Goal: Task Accomplishment & Management: Complete application form

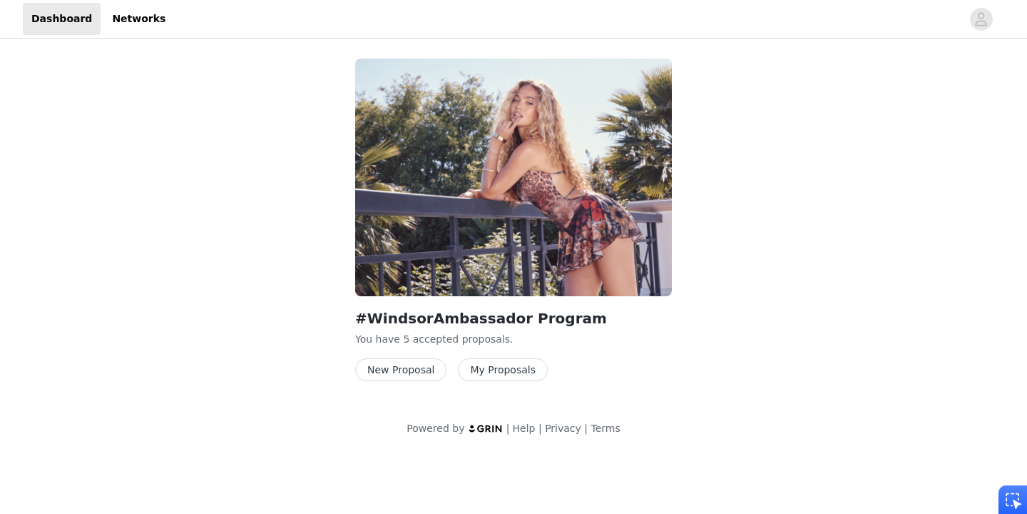
click at [405, 370] on button "New Proposal" at bounding box center [400, 369] width 91 height 23
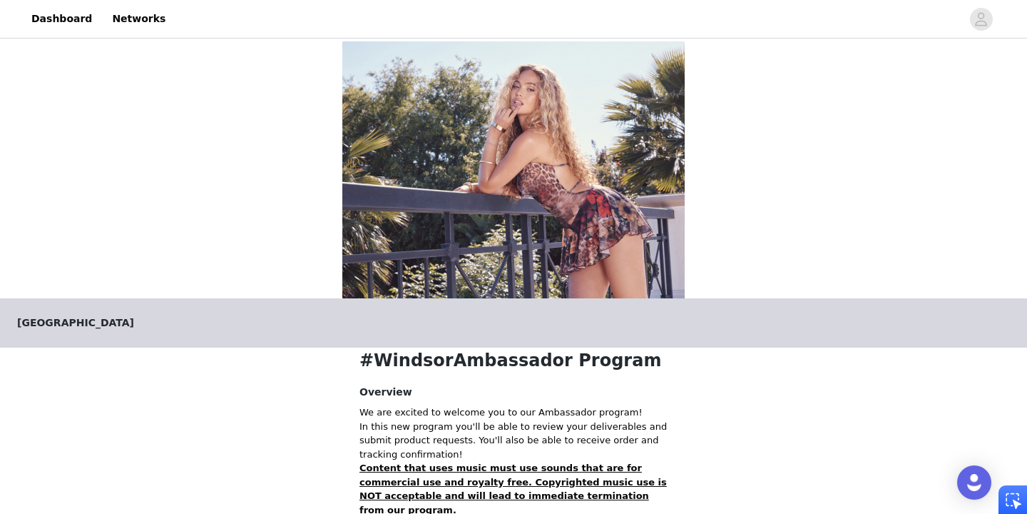
scroll to position [282, 0]
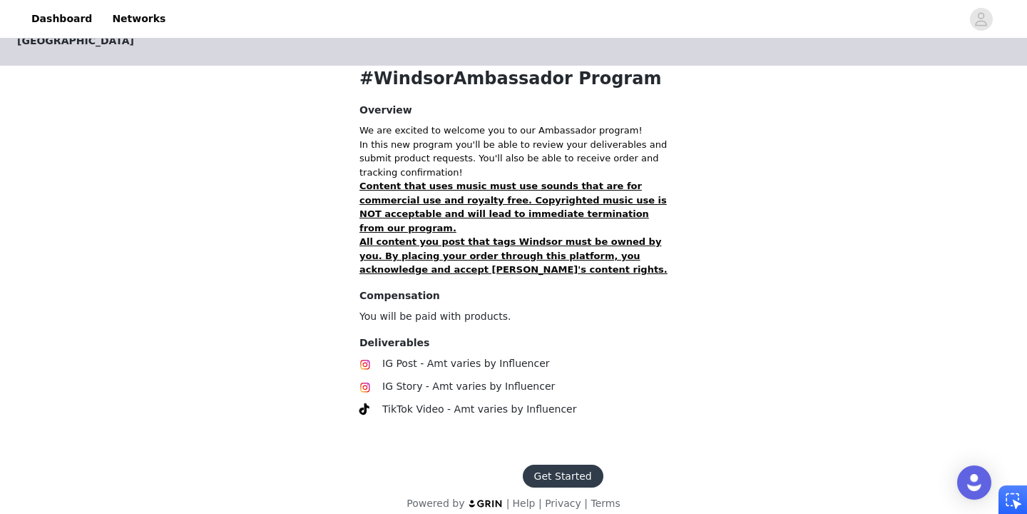
click at [561, 464] on button "Get Started" at bounding box center [563, 475] width 81 height 23
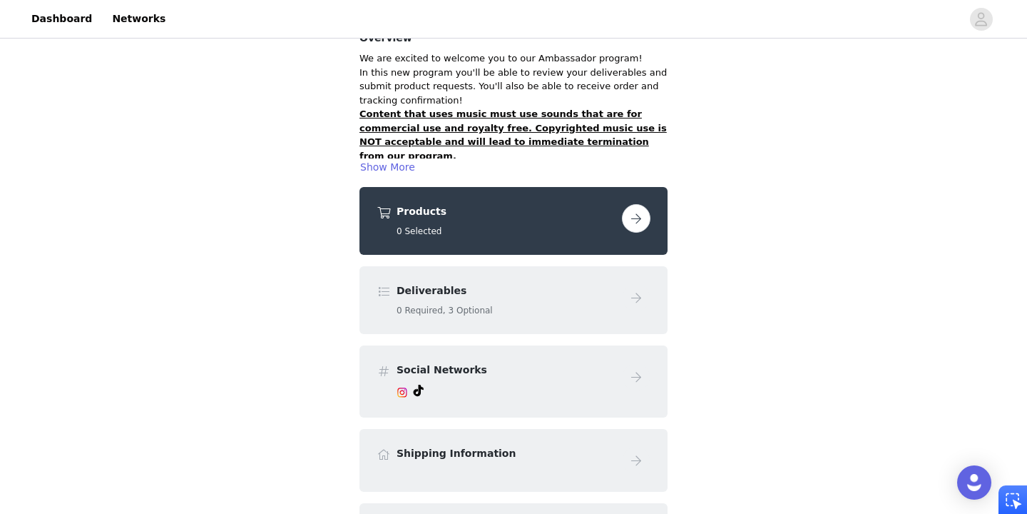
scroll to position [116, 0]
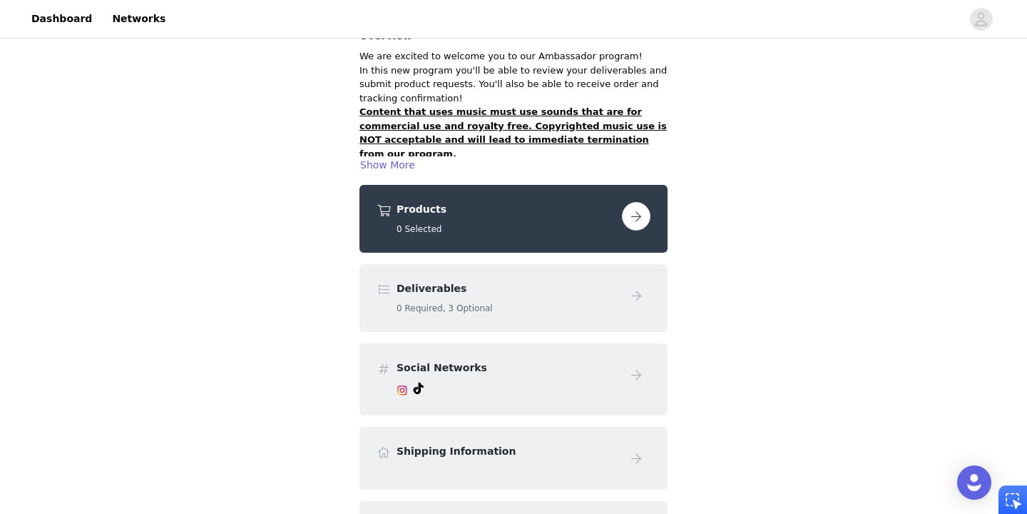
click at [508, 220] on div "Products 0 Selected" at bounding box center [507, 219] width 220 height 34
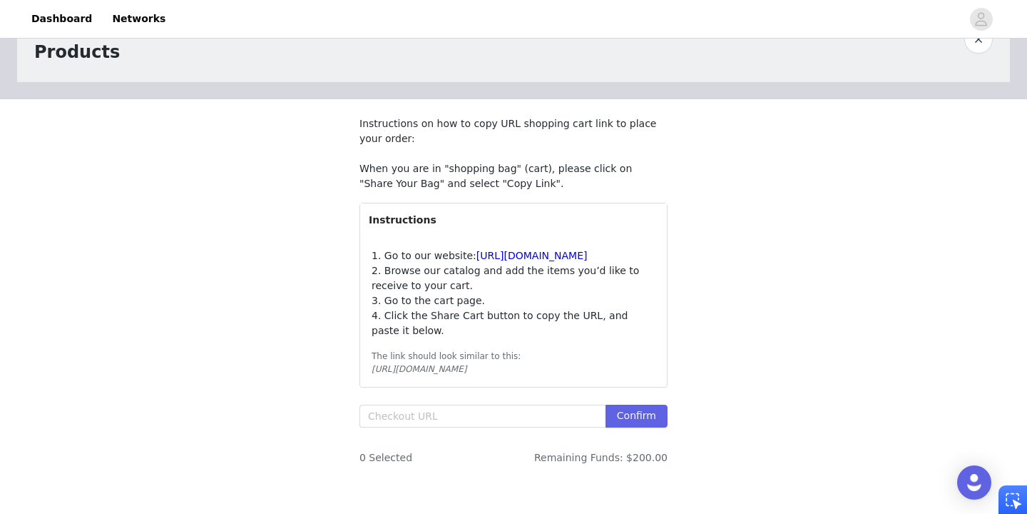
scroll to position [64, 0]
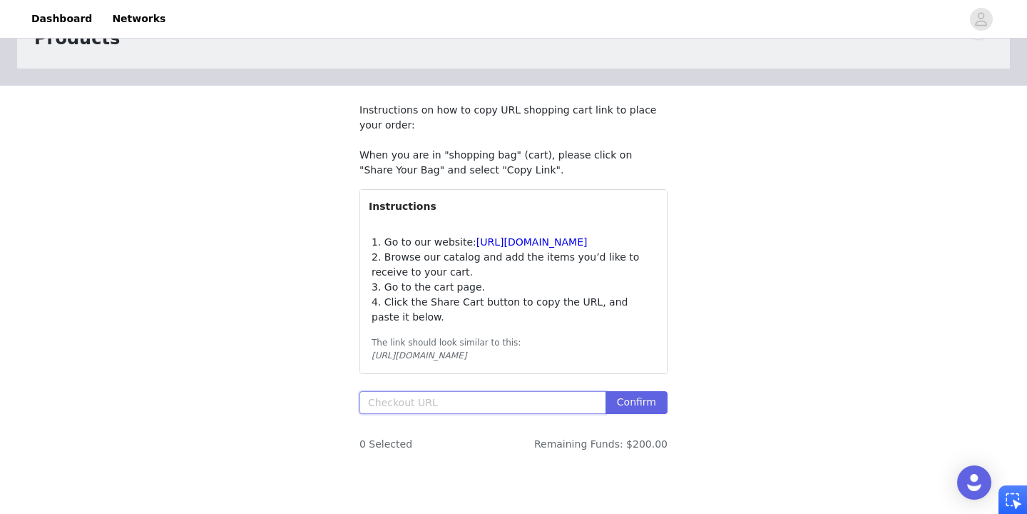
click at [407, 414] on input "text" at bounding box center [483, 402] width 246 height 23
paste input "[URL][DOMAIN_NAME]"
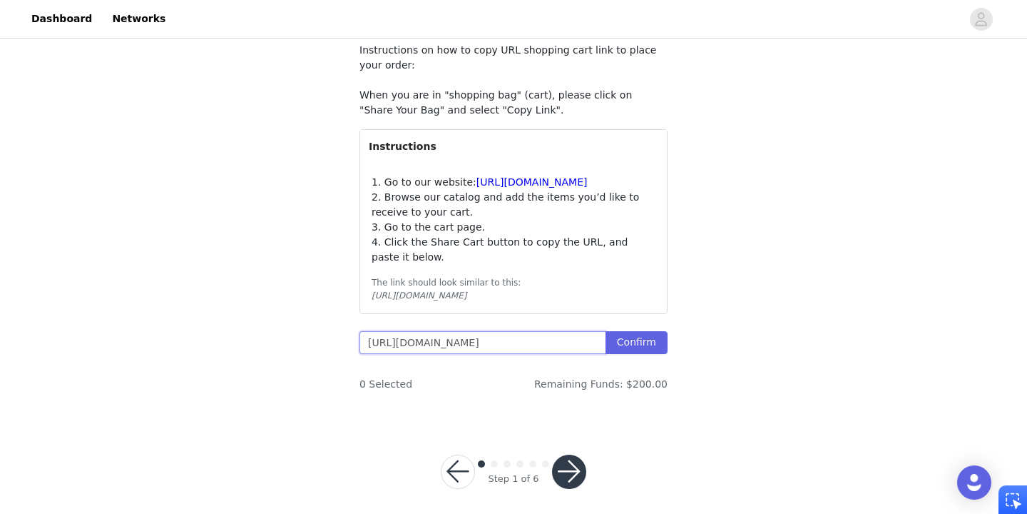
scroll to position [138, 0]
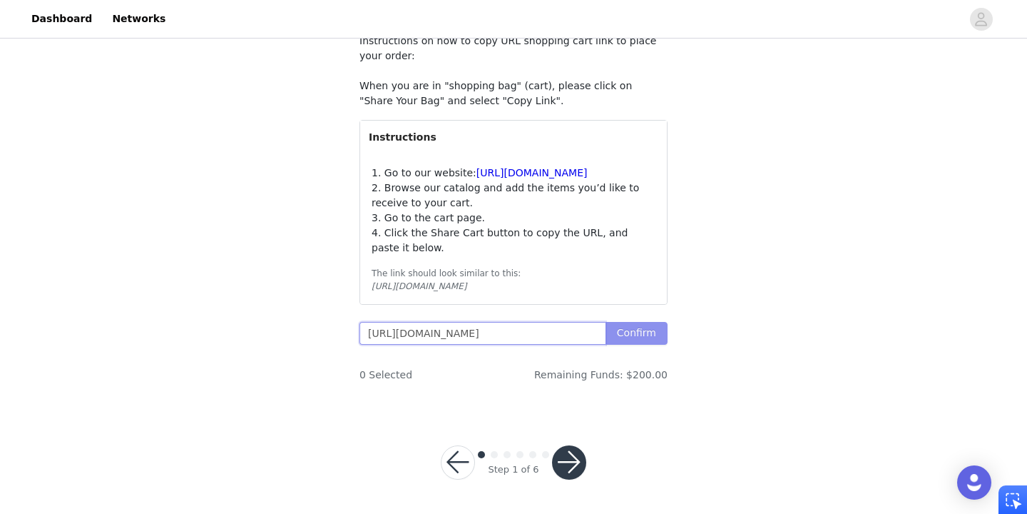
type input "[URL][DOMAIN_NAME]"
click at [639, 345] on button "Confirm" at bounding box center [637, 333] width 62 height 23
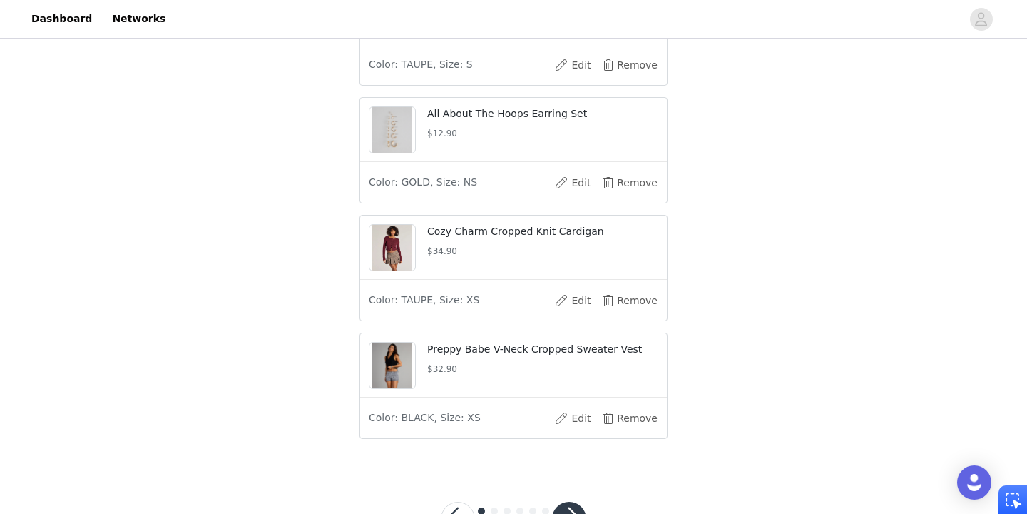
scroll to position [868, 0]
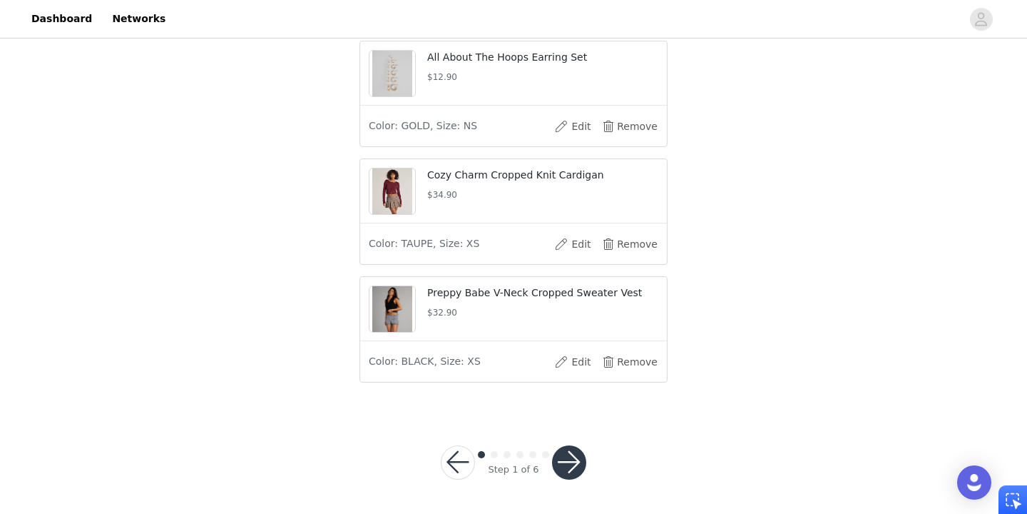
click at [576, 462] on button "button" at bounding box center [569, 462] width 34 height 34
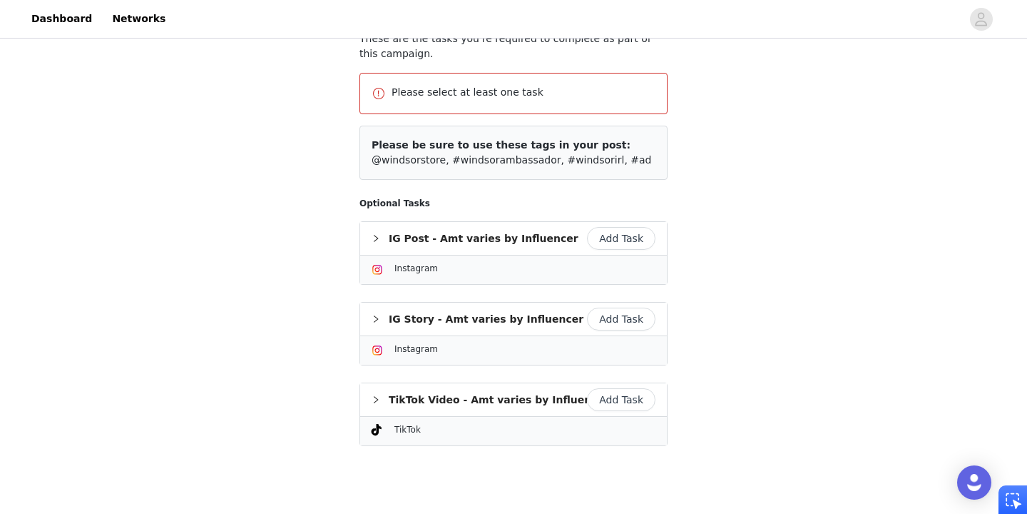
scroll to position [161, 0]
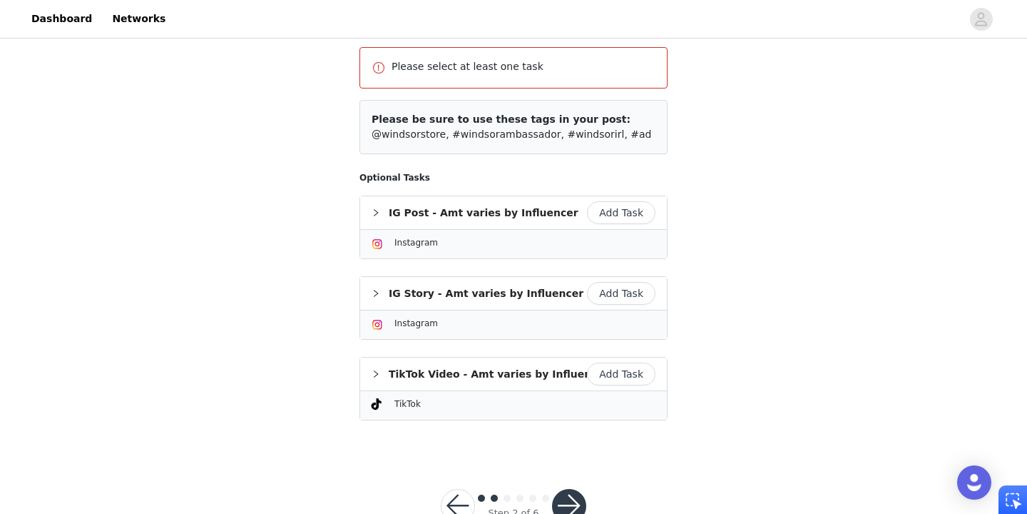
click at [619, 376] on button "Add Task" at bounding box center [621, 373] width 68 height 23
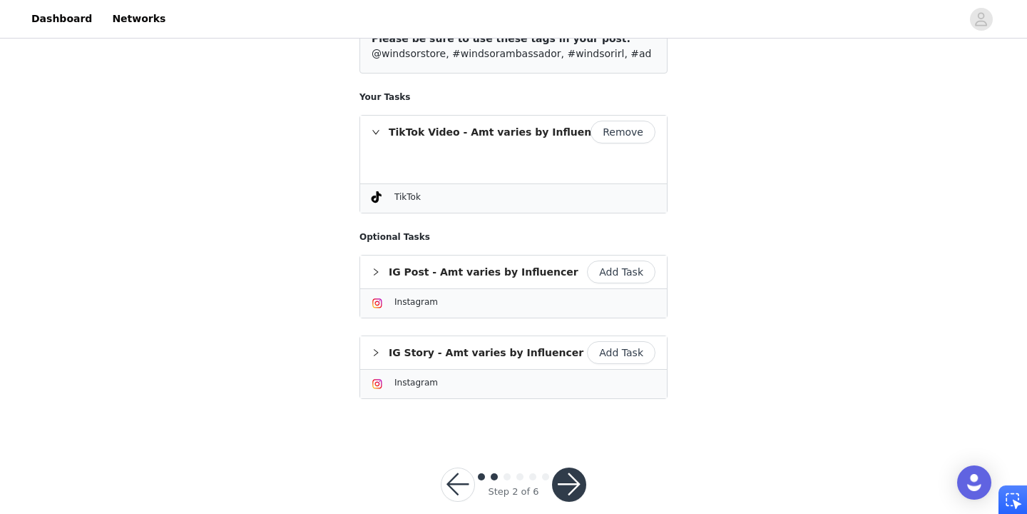
scroll to position [210, 0]
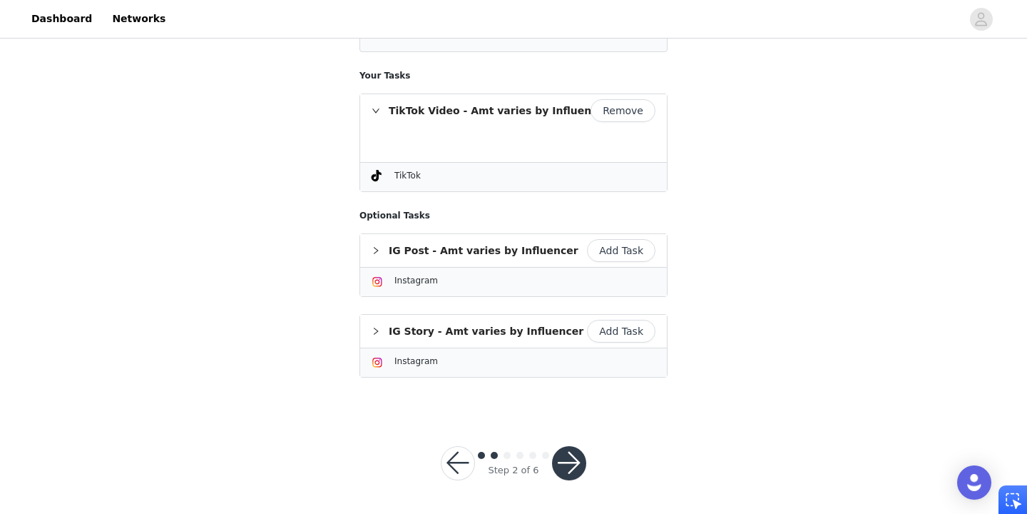
click at [571, 455] on button "button" at bounding box center [569, 463] width 34 height 34
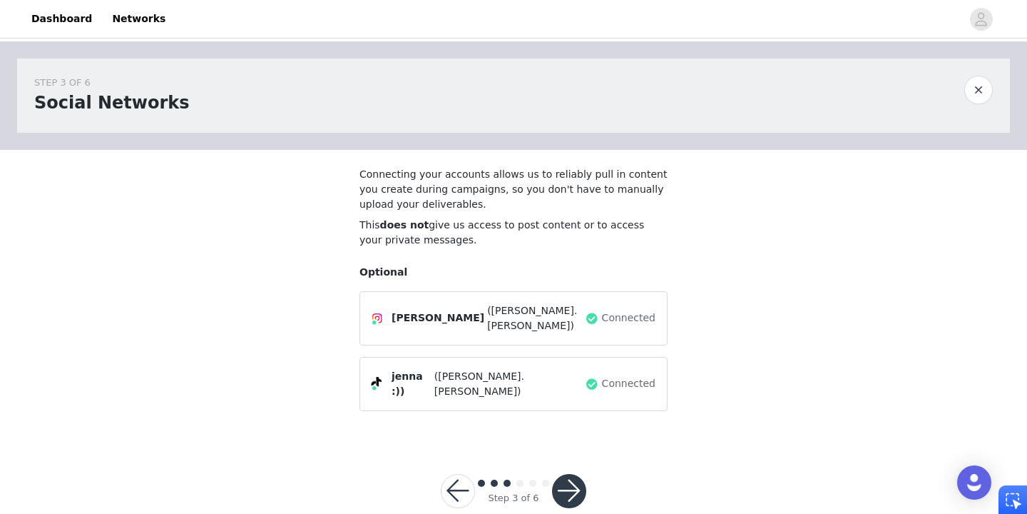
click at [571, 474] on button "button" at bounding box center [569, 491] width 34 height 34
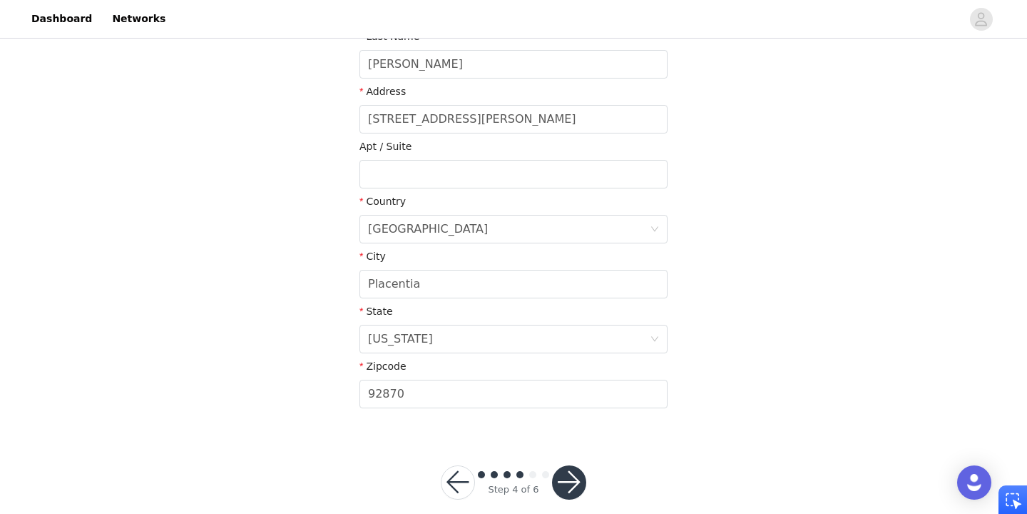
scroll to position [367, 0]
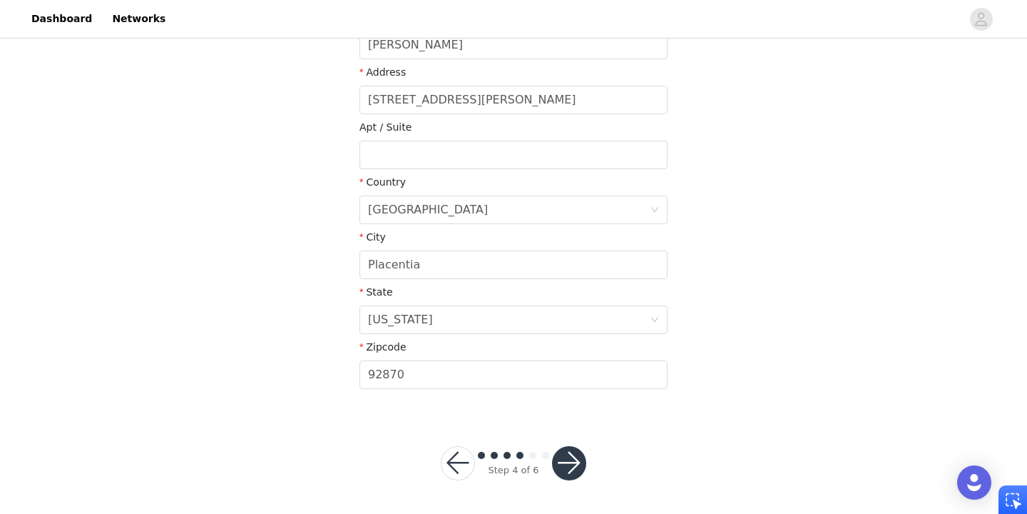
click at [580, 458] on button "button" at bounding box center [569, 463] width 34 height 34
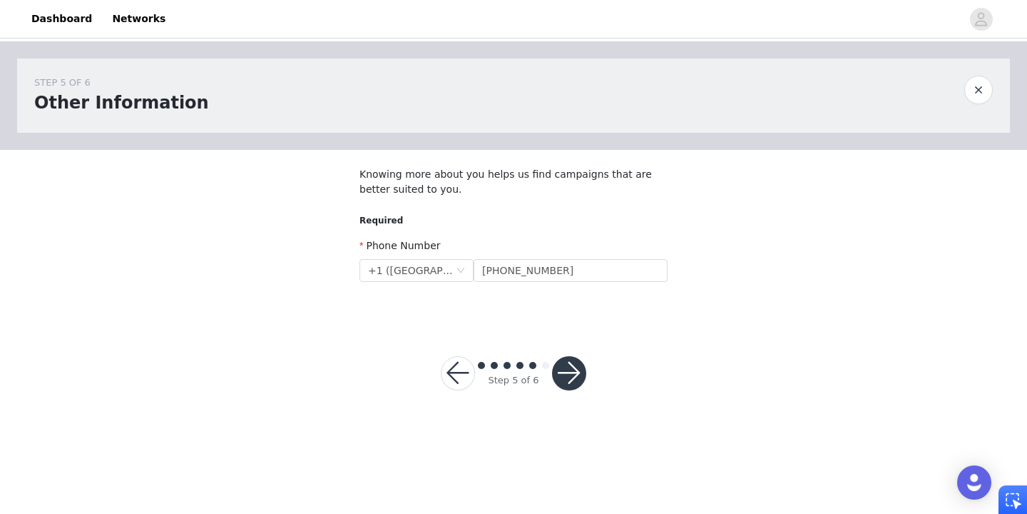
click at [564, 372] on button "button" at bounding box center [569, 373] width 34 height 34
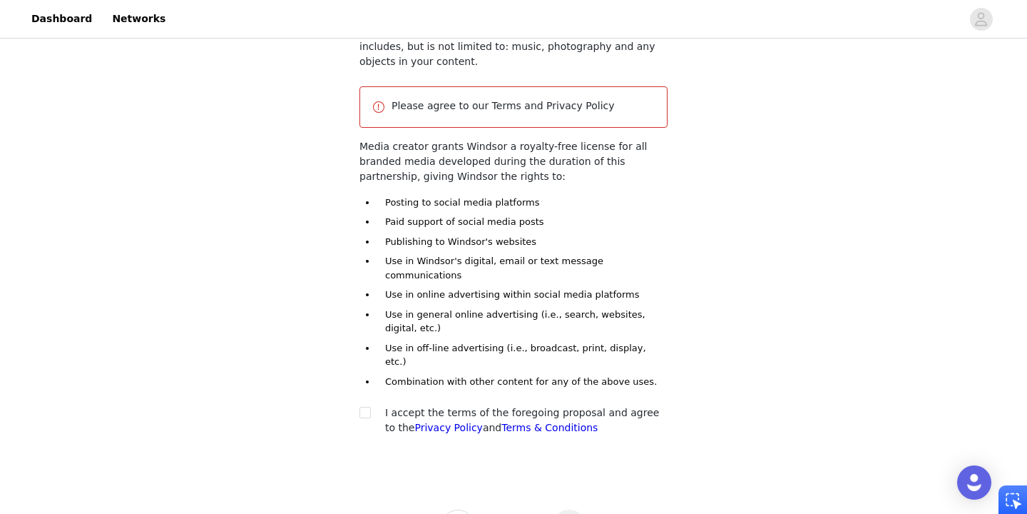
scroll to position [194, 0]
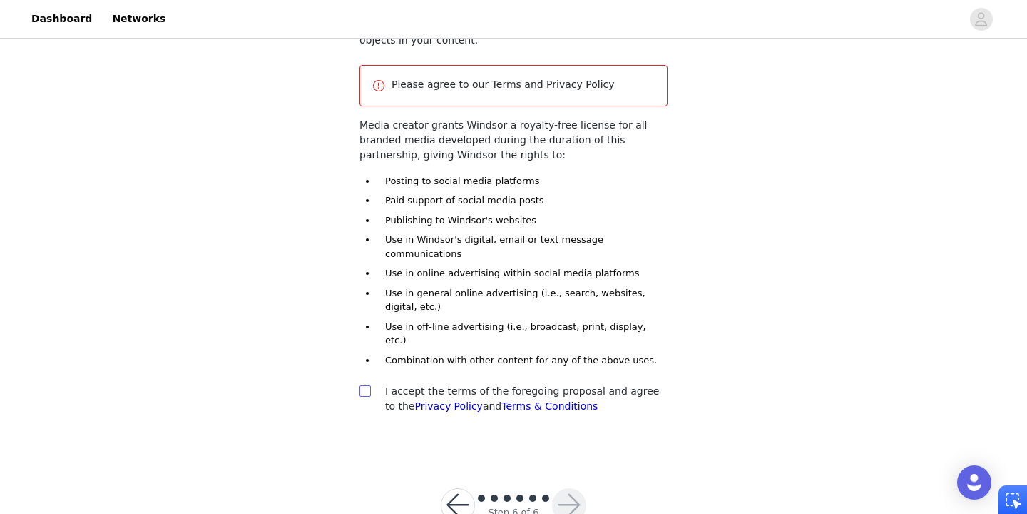
click at [364, 385] on input "checkbox" at bounding box center [365, 390] width 10 height 10
checkbox input "true"
click at [573, 488] on button "button" at bounding box center [569, 505] width 34 height 34
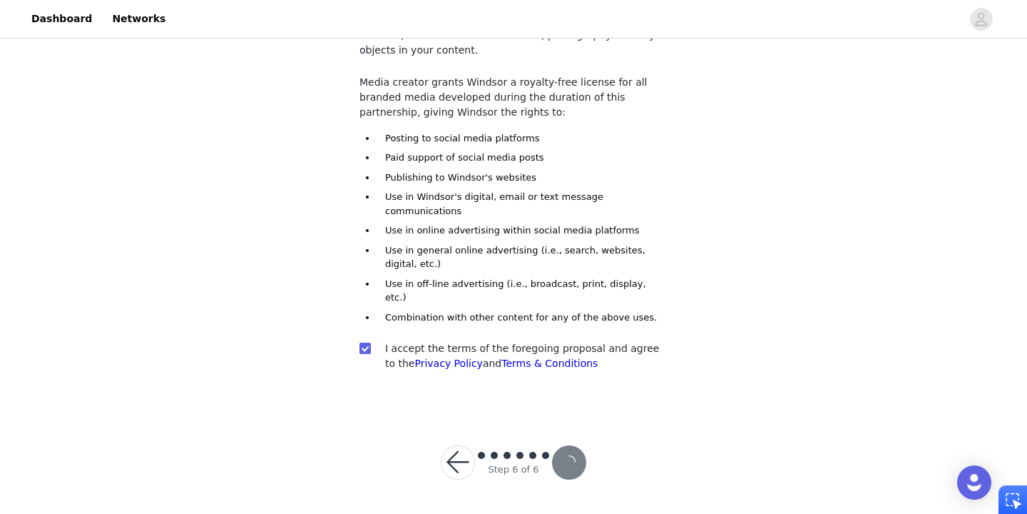
scroll to position [141, 0]
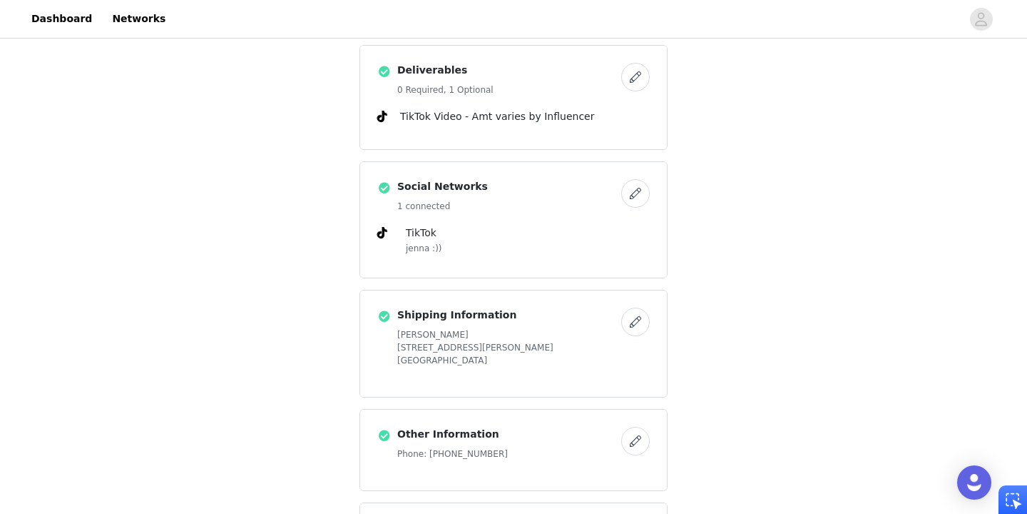
scroll to position [843, 0]
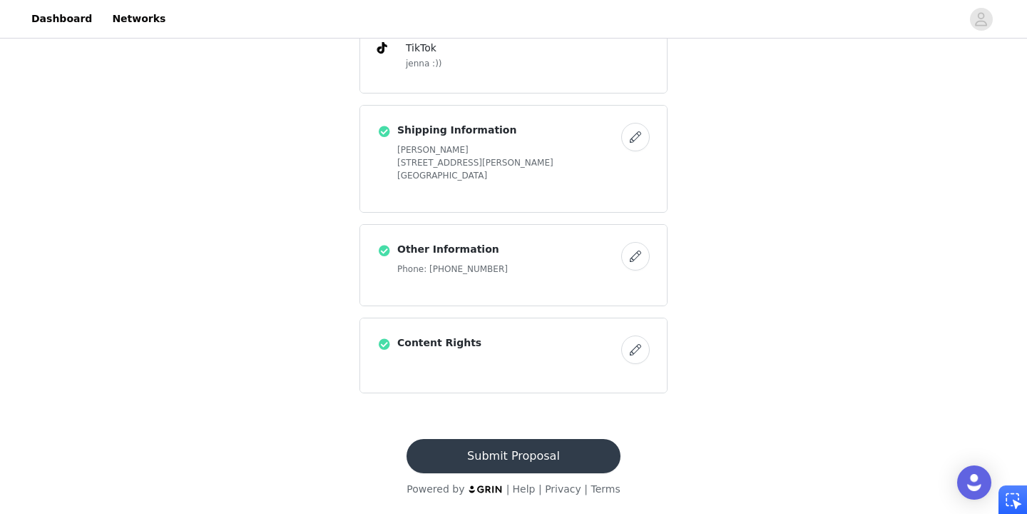
click at [569, 461] on button "Submit Proposal" at bounding box center [513, 456] width 213 height 34
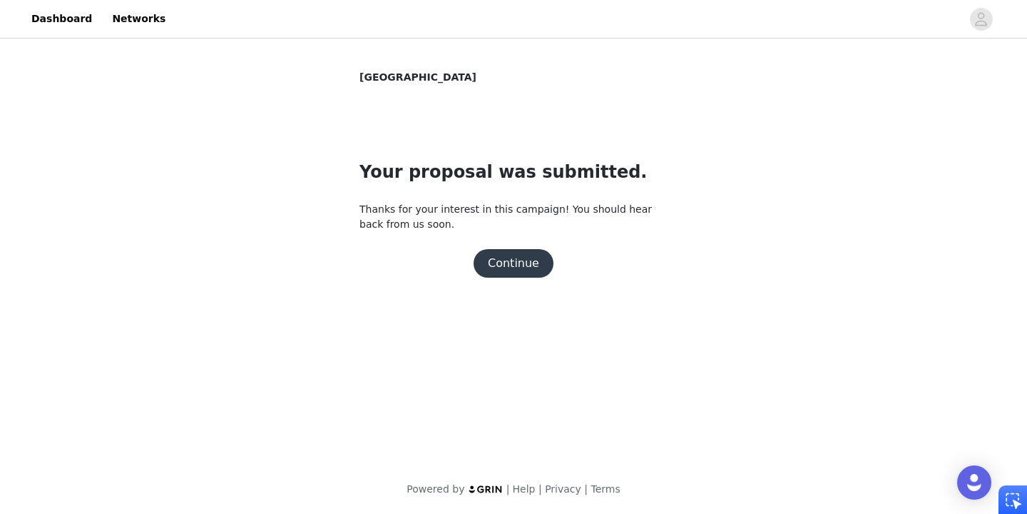
scroll to position [0, 0]
